Goal: Find specific page/section: Find specific page/section

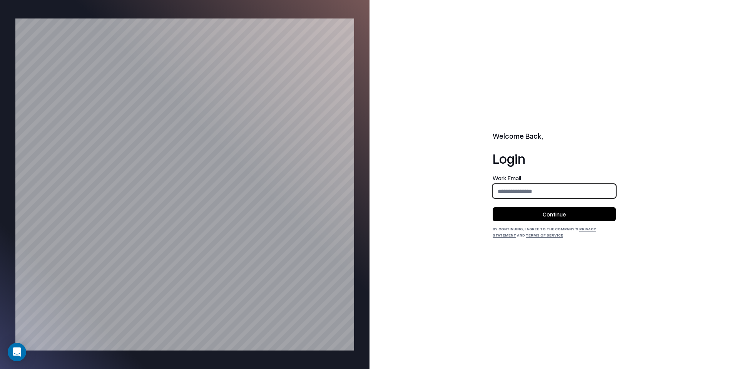
click at [543, 189] on input "email" at bounding box center [554, 191] width 122 height 14
type input "**********"
click at [561, 210] on button "Continue" at bounding box center [553, 214] width 123 height 14
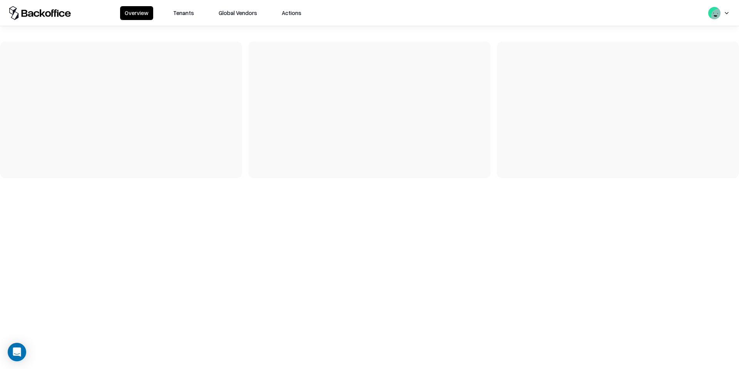
click at [193, 14] on button "Tenants" at bounding box center [184, 13] width 30 height 14
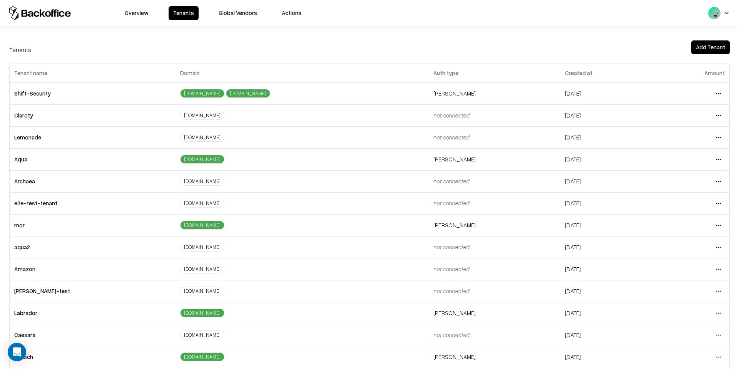
scroll to position [77, 0]
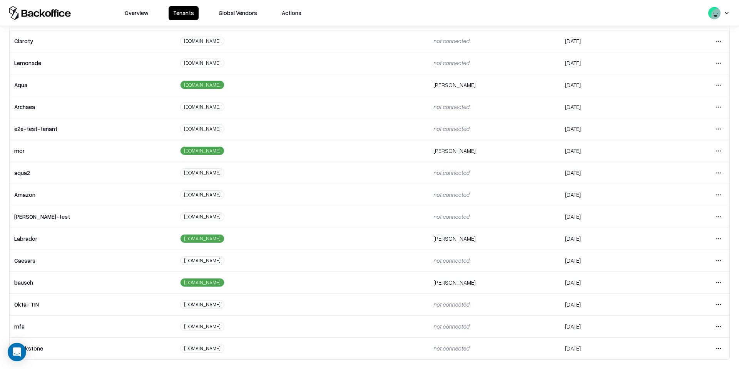
click at [722, 287] on html "Overview Tenants Global Vendors Actions Tenants Add Tenant Tenant name Domain A…" at bounding box center [369, 184] width 739 height 369
click at [722, 288] on html "Overview Tenants Global Vendors Actions Tenants Add Tenant Tenant name Domain A…" at bounding box center [369, 184] width 739 height 369
click at [722, 287] on html "Overview Tenants Global Vendors Actions Tenants Add Tenant Tenant name Domain A…" at bounding box center [369, 184] width 739 height 369
click at [672, 250] on div "Login to tenant" at bounding box center [685, 249] width 83 height 15
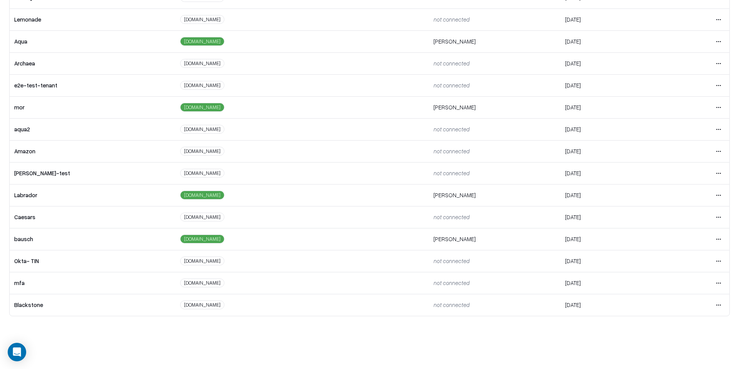
scroll to position [57, 0]
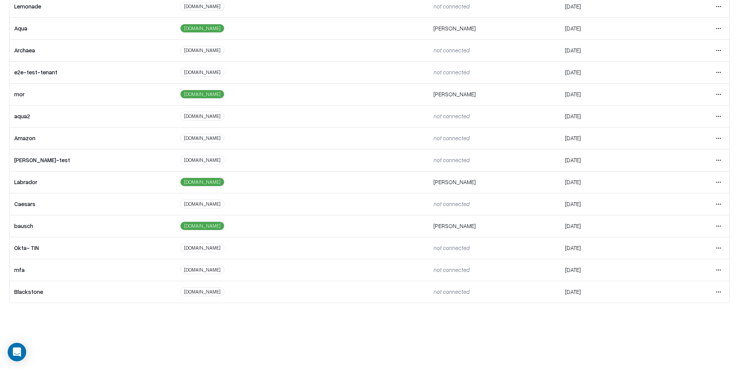
click at [716, 226] on html "Overview Tenants Global Vendors Actions Tenants Add Tenant Tenant name Domain A…" at bounding box center [369, 127] width 739 height 369
click at [697, 289] on div "Login to tenant" at bounding box center [685, 289] width 83 height 15
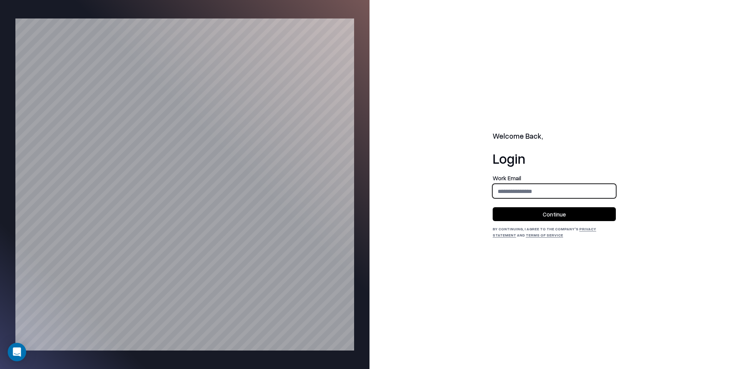
click at [575, 189] on input "email" at bounding box center [554, 191] width 122 height 14
type input "**********"
click at [575, 211] on button "Continue" at bounding box center [553, 214] width 123 height 14
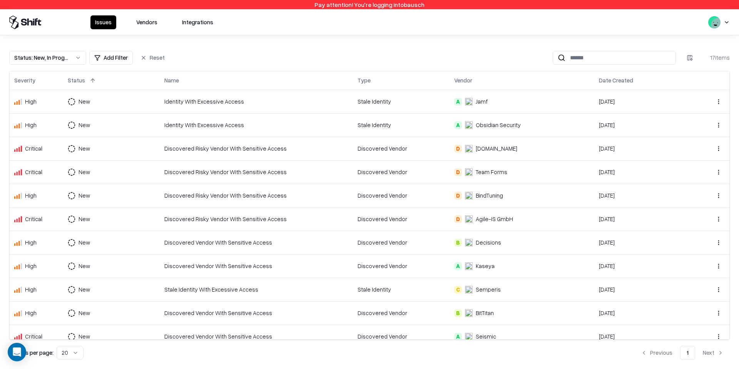
click at [140, 35] on div "Issues Vendors Integrations" at bounding box center [369, 22] width 739 height 26
click at [141, 32] on div "Issues Vendors Integrations" at bounding box center [369, 22] width 739 height 26
click at [142, 32] on div "Issues Vendors Integrations" at bounding box center [369, 22] width 739 height 26
click at [145, 17] on button "Vendors" at bounding box center [147, 22] width 30 height 14
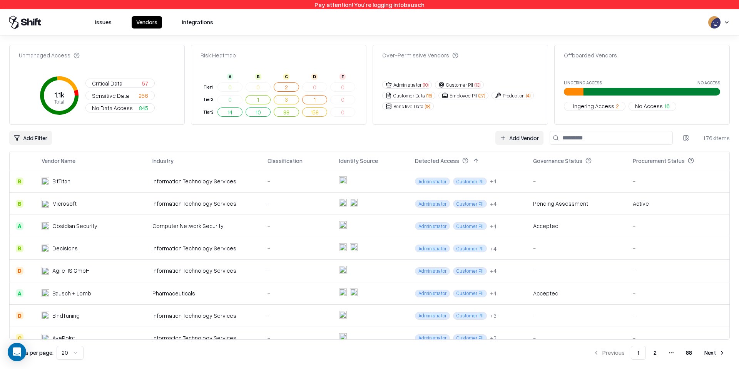
click at [601, 138] on input at bounding box center [610, 138] width 123 height 14
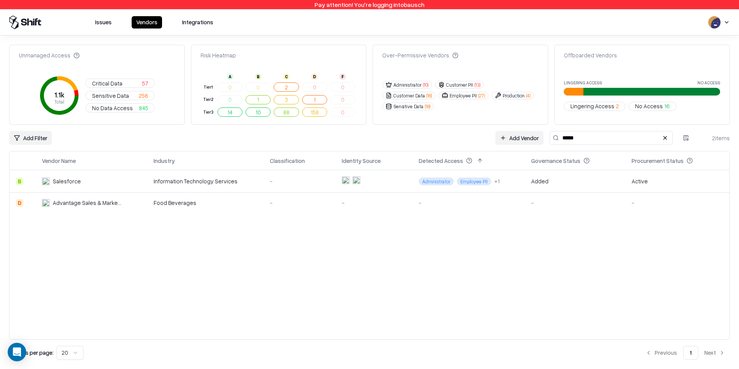
type input "*****"
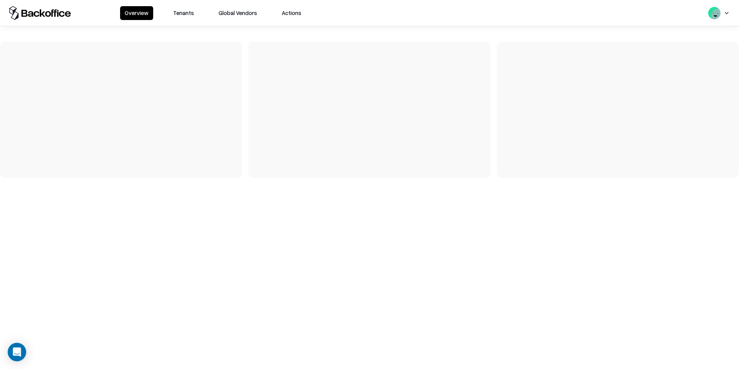
click at [187, 10] on button "Tenants" at bounding box center [184, 13] width 30 height 14
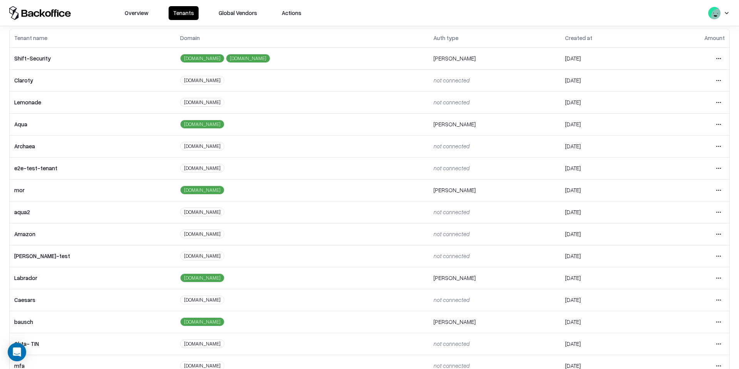
scroll to position [77, 0]
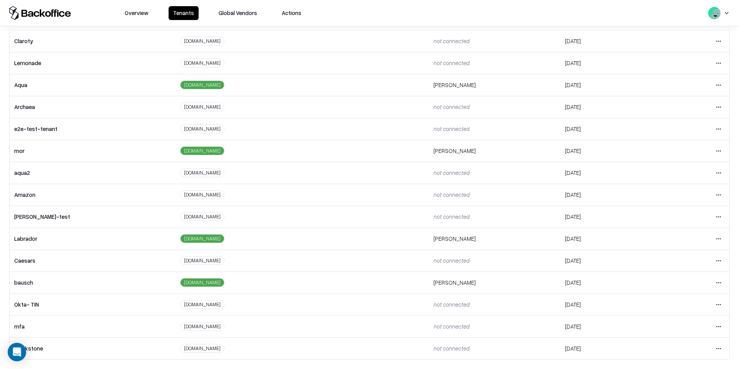
click at [719, 280] on html "Overview Tenants Global Vendors Actions Tenants Add Tenant Tenant name Domain A…" at bounding box center [369, 184] width 739 height 369
click at [676, 249] on div "Login to tenant" at bounding box center [685, 249] width 83 height 15
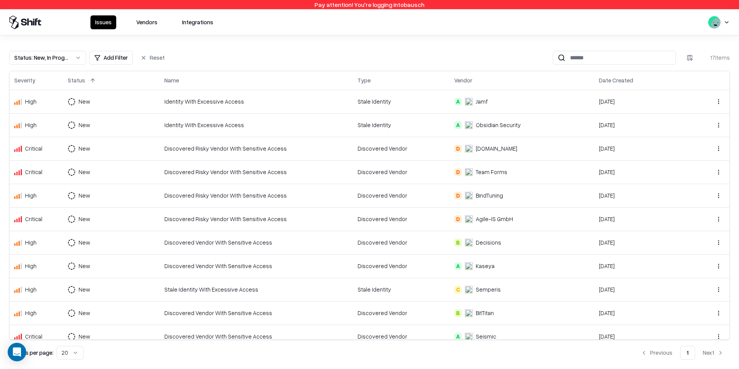
click at [138, 33] on div "Issues Vendors Integrations" at bounding box center [369, 22] width 739 height 26
click at [143, 23] on button "Vendors" at bounding box center [147, 22] width 30 height 14
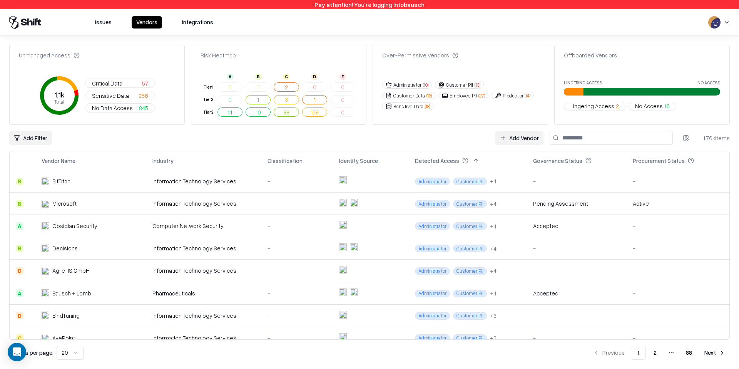
click at [578, 138] on input at bounding box center [610, 138] width 123 height 14
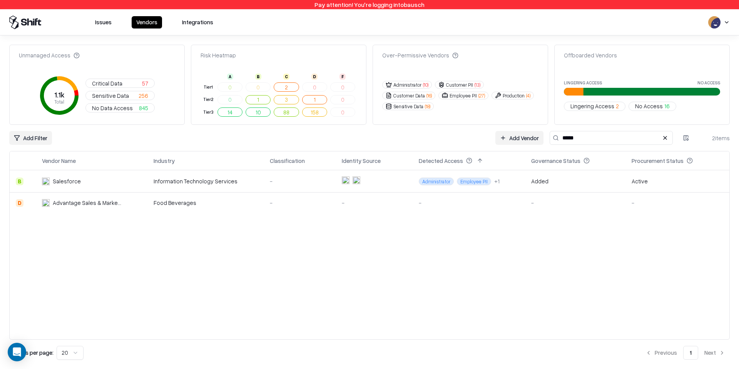
type input "*****"
